Goal: Find specific page/section

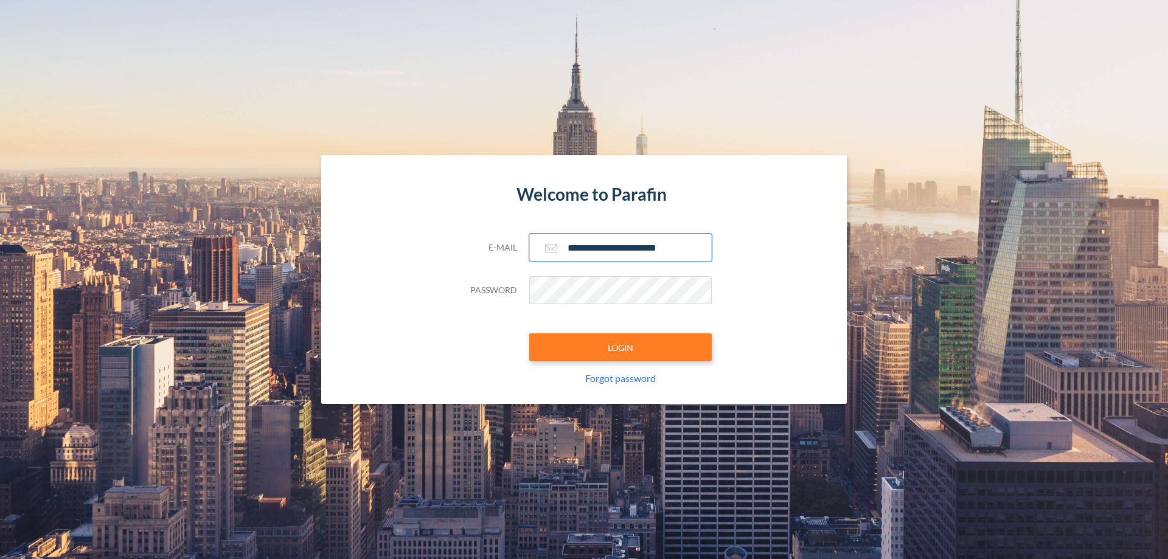
type input "**********"
click at [621, 347] on button "LOGIN" at bounding box center [620, 347] width 183 height 28
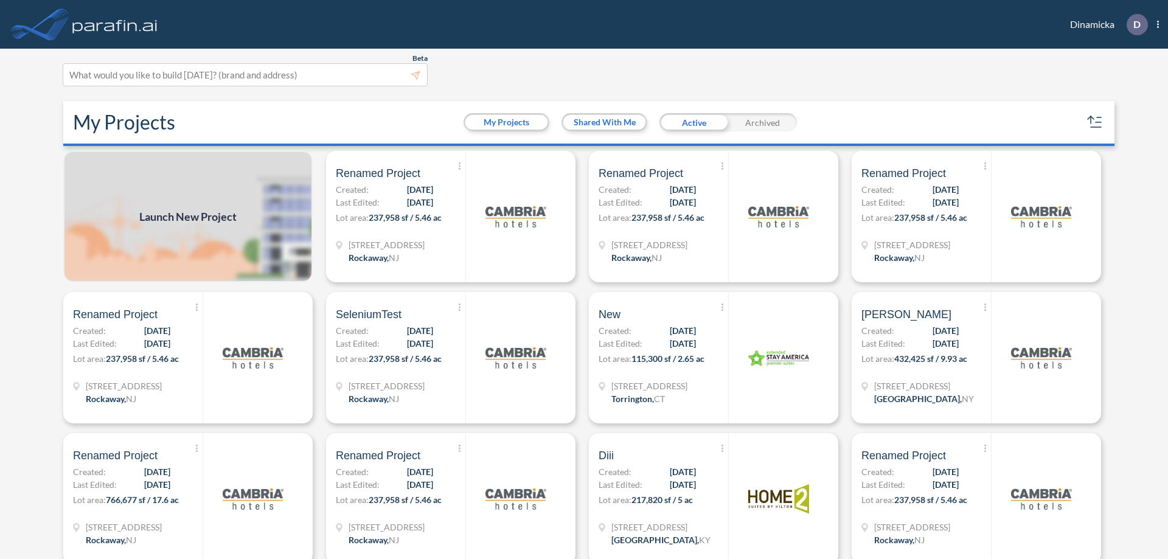
scroll to position [3, 0]
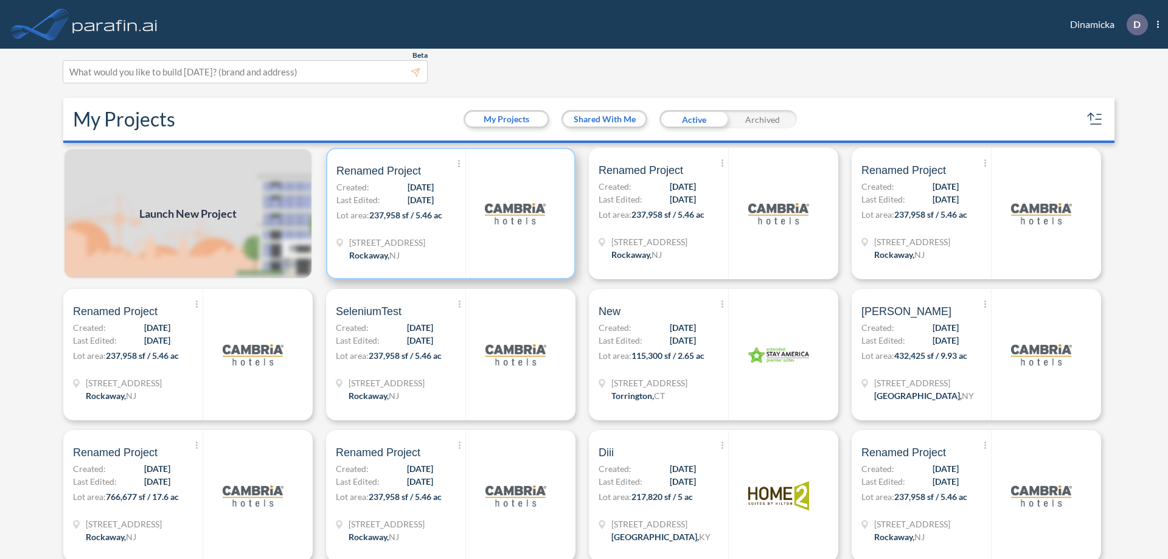
click at [448, 214] on p "Lot area: 237,958 sf / 5.46 ac" at bounding box center [400, 218] width 129 height 18
